Goal: Task Accomplishment & Management: Manage account settings

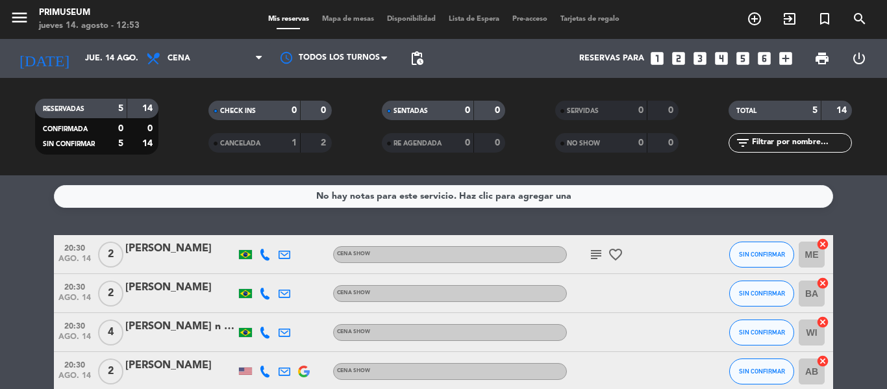
click at [13, 286] on bookings-row "20:30 ago. 14 2 [PERSON_NAME] Cena Show subject favorite_border SIN CONFIRMAR M…" at bounding box center [443, 332] width 887 height 195
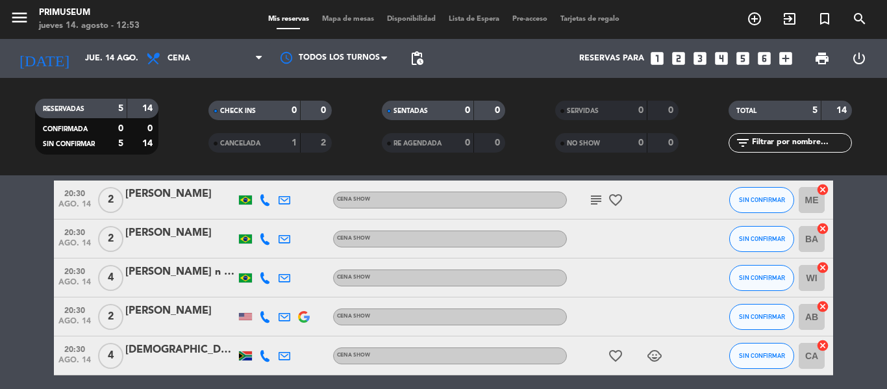
scroll to position [52, 0]
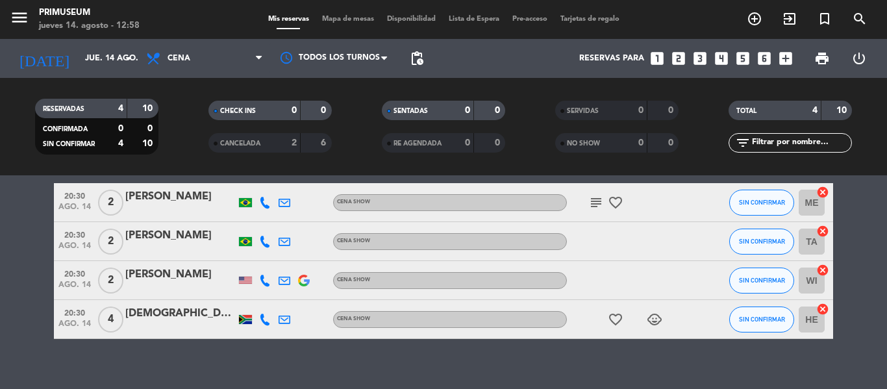
click at [0, 221] on bookings-row "20:30 ago. 14 2 [PERSON_NAME] Cena Show subject favorite_border SIN CONFIRMAR M…" at bounding box center [443, 261] width 887 height 156
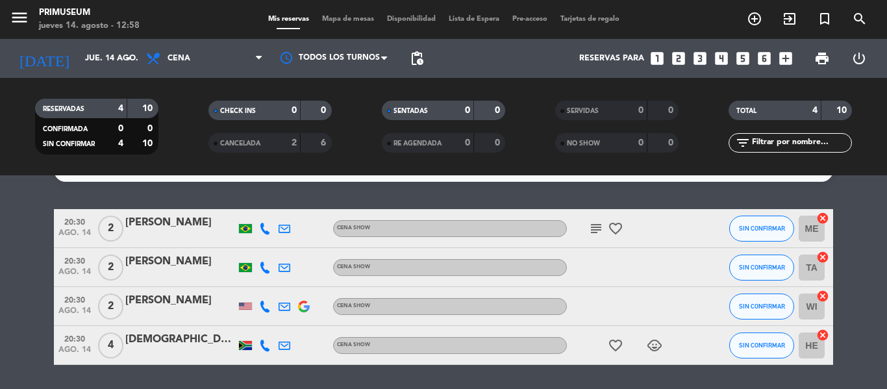
click at [146, 293] on div "[PERSON_NAME]" at bounding box center [180, 300] width 110 height 17
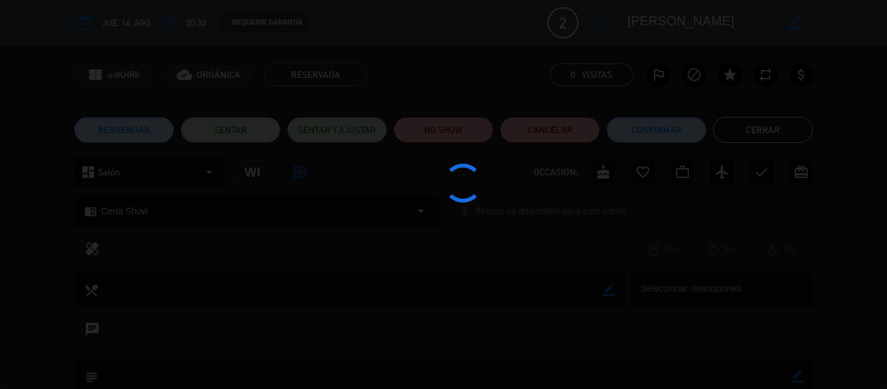
click at [0, 241] on div at bounding box center [443, 194] width 887 height 389
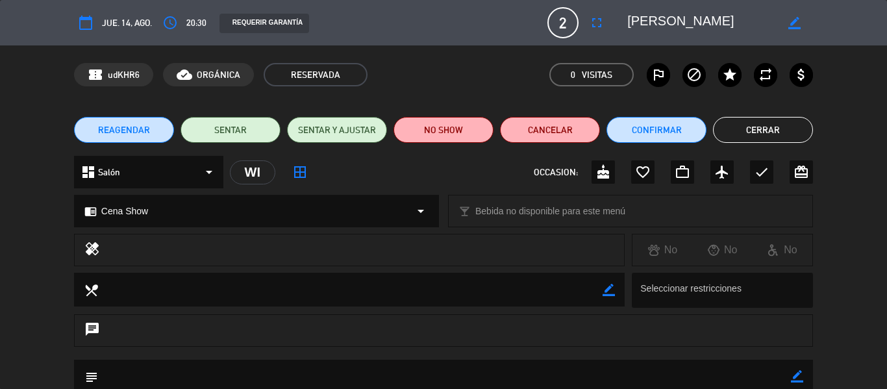
click at [47, 302] on div "local_dining border_color Seleccionar restricciones" at bounding box center [443, 294] width 887 height 42
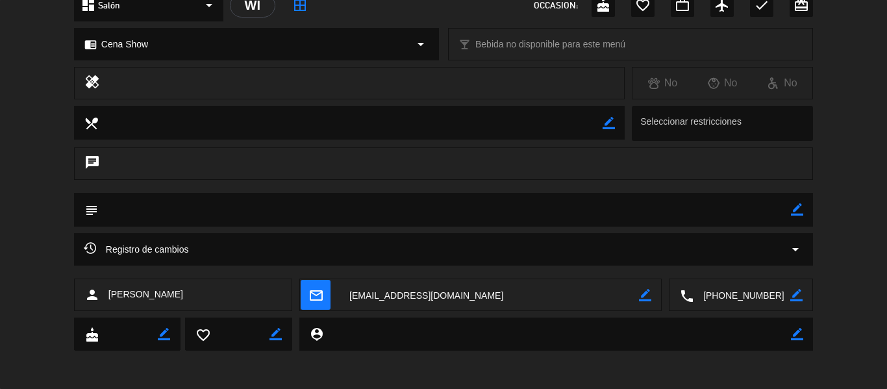
scroll to position [167, 0]
click at [794, 208] on icon "border_color" at bounding box center [797, 208] width 12 height 12
click at [725, 208] on textarea at bounding box center [444, 208] width 693 height 33
type textarea "!"
type textarea "1 Alergico al mani"
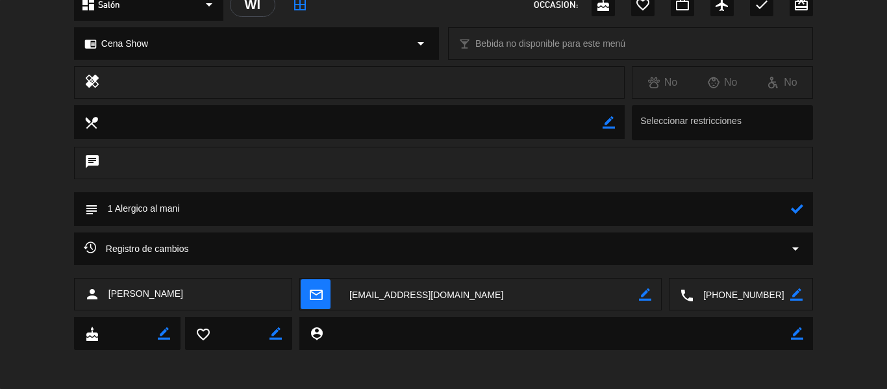
click at [796, 210] on icon at bounding box center [797, 208] width 12 height 12
click at [835, 237] on div "Registro de cambios arrow_drop_down" at bounding box center [443, 254] width 887 height 45
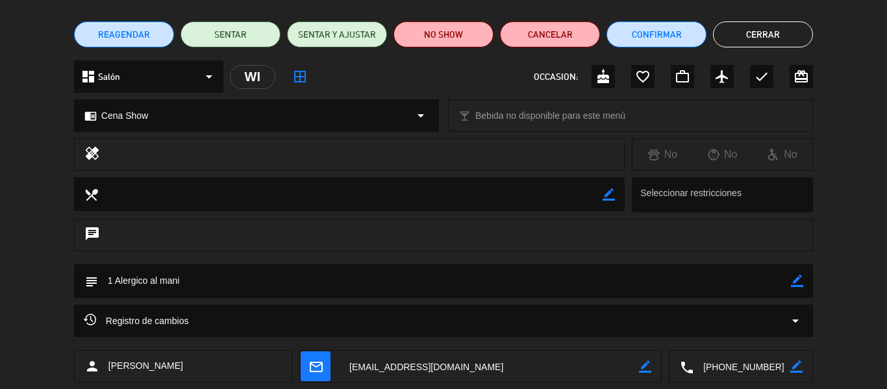
scroll to position [90, 0]
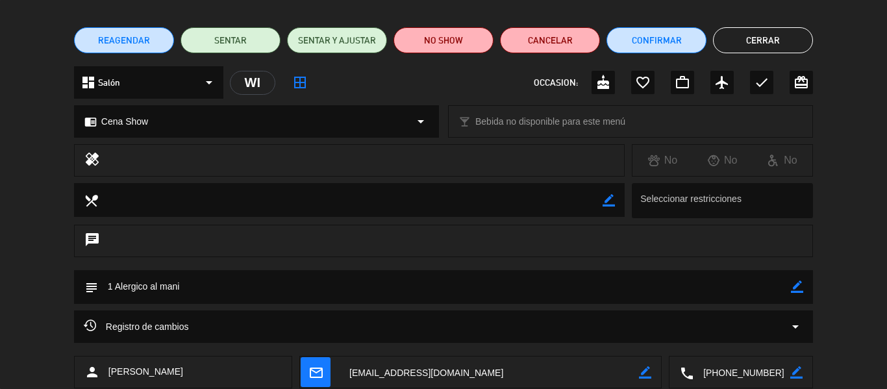
click at [783, 34] on button "Cerrar" at bounding box center [763, 40] width 100 height 26
